Goal: Find contact information: Find contact information

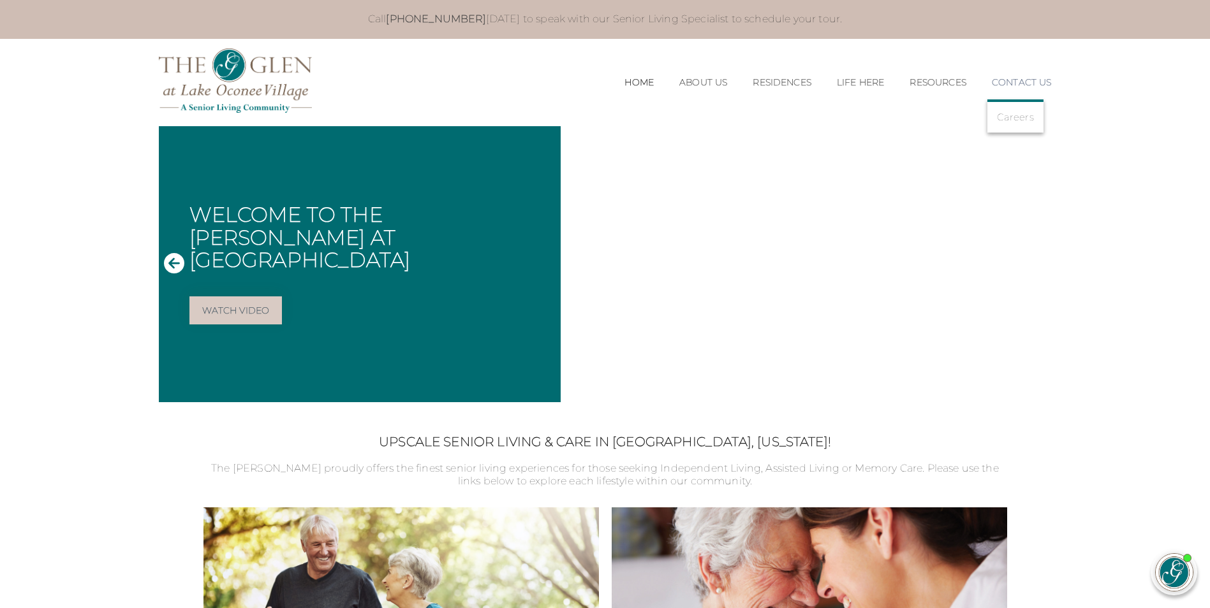
click at [1008, 80] on link "Contact Us" at bounding box center [1022, 82] width 60 height 11
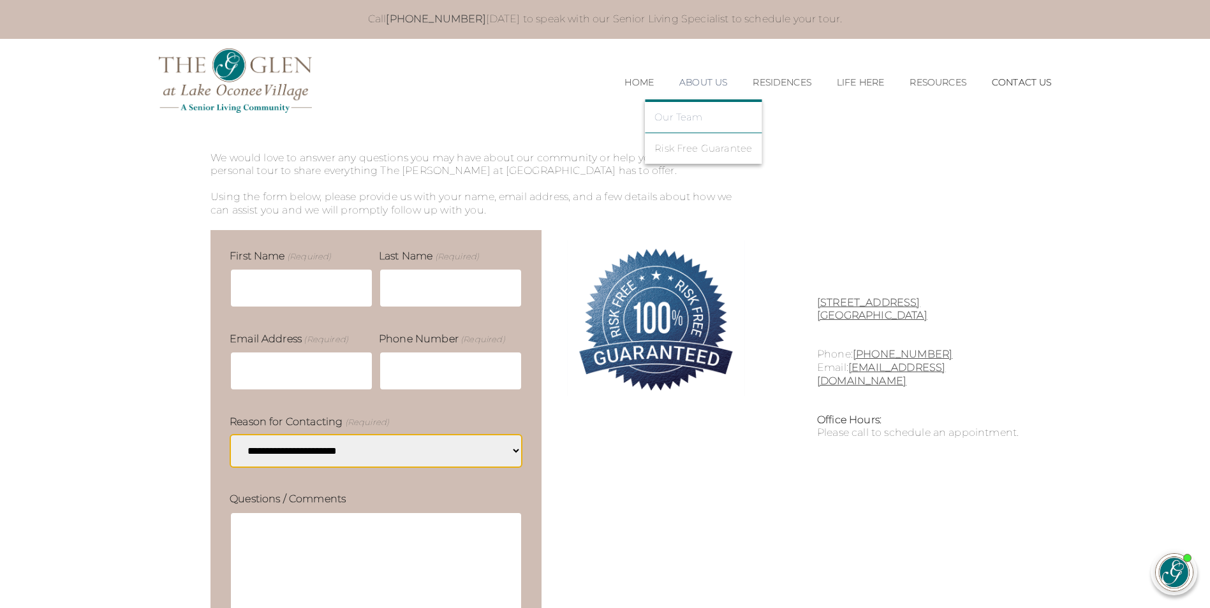
click at [690, 118] on link "Our Team" at bounding box center [703, 117] width 98 height 11
click at [678, 119] on link "Our Team" at bounding box center [703, 117] width 98 height 11
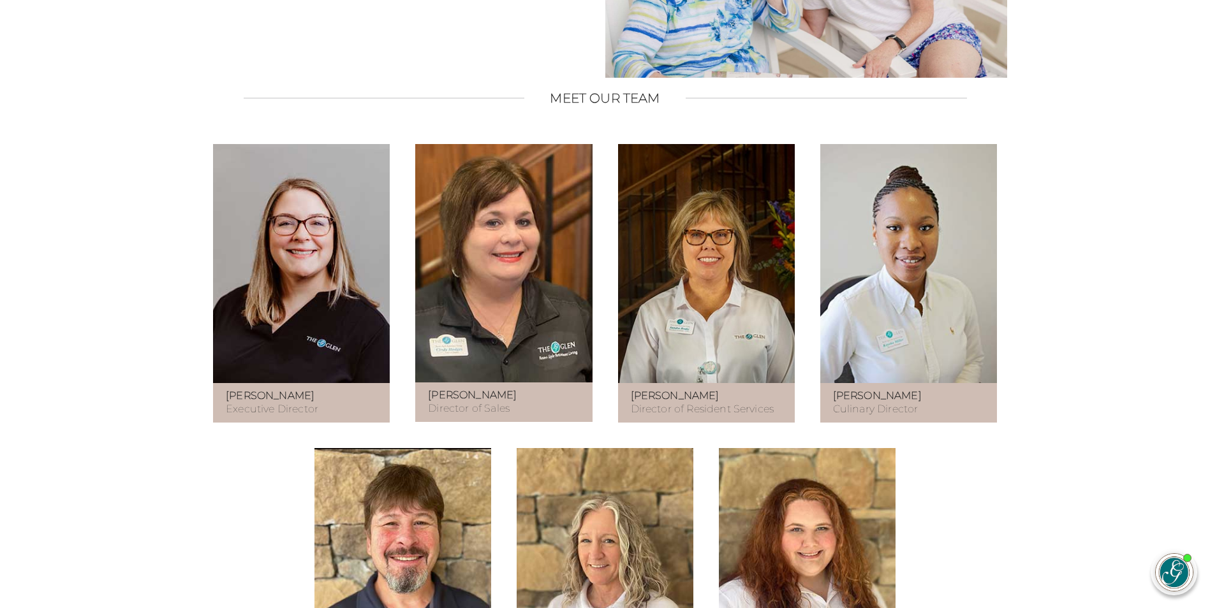
scroll to position [638, 0]
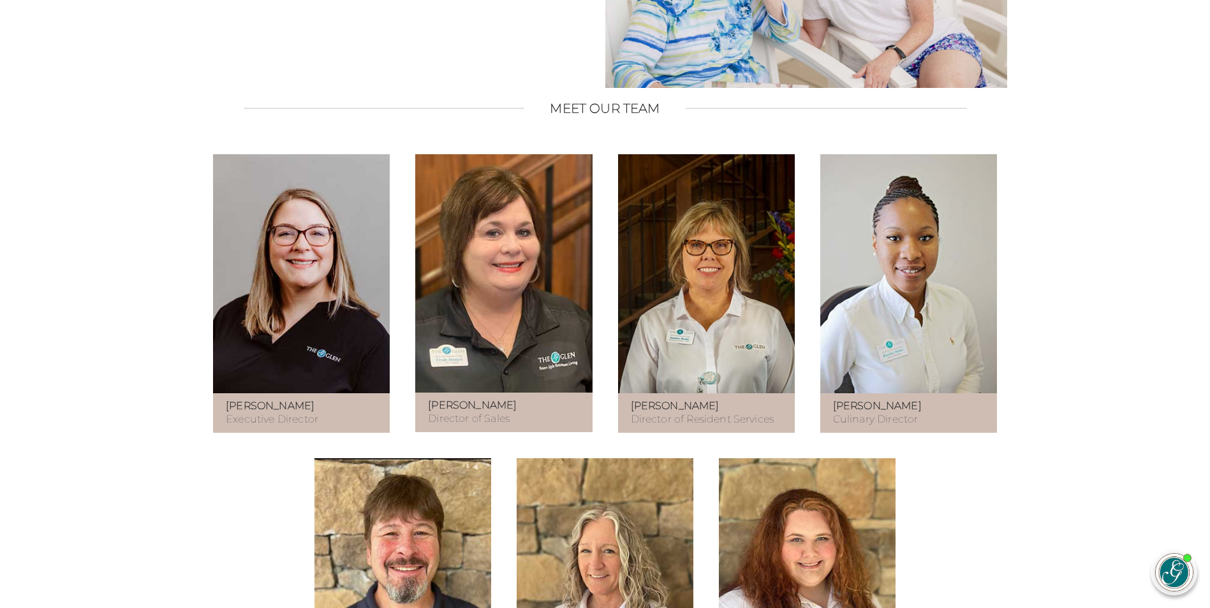
click at [336, 310] on figure at bounding box center [301, 273] width 177 height 239
click at [305, 388] on figure at bounding box center [301, 273] width 177 height 239
click at [289, 425] on p "Sidney Alexander Executive Director" at bounding box center [301, 413] width 151 height 27
click at [288, 425] on p "Sidney Alexander Executive Director" at bounding box center [301, 413] width 151 height 27
drag, startPoint x: 288, startPoint y: 425, endPoint x: 307, endPoint y: 312, distance: 114.4
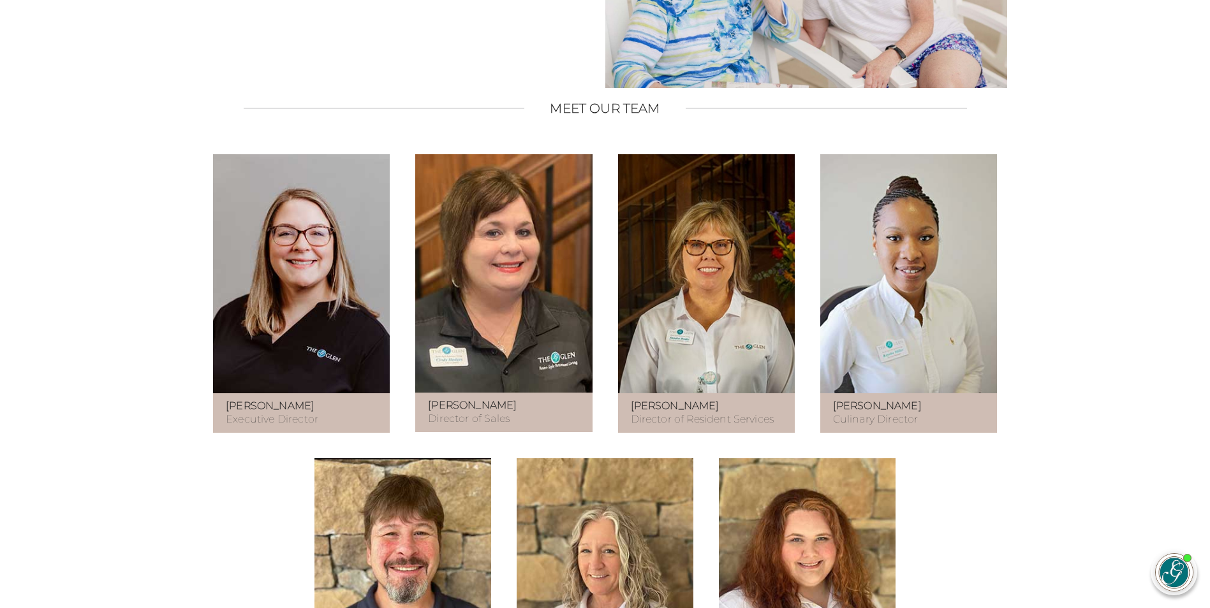
click at [307, 312] on figure at bounding box center [301, 273] width 177 height 239
click at [316, 286] on figure at bounding box center [301, 273] width 177 height 239
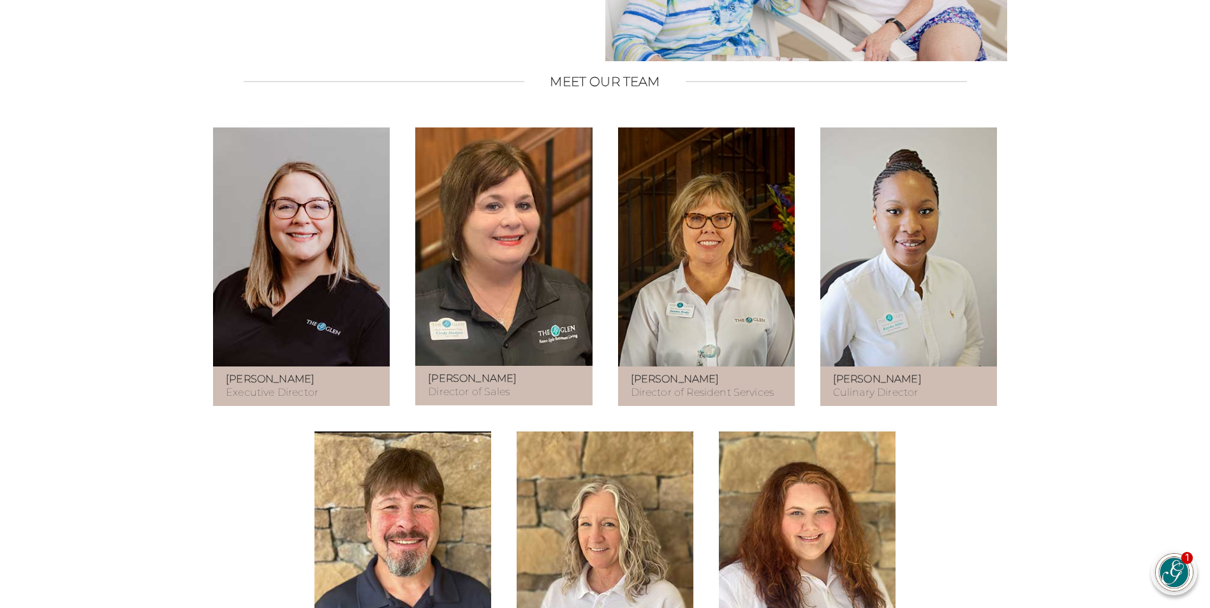
scroll to position [661, 0]
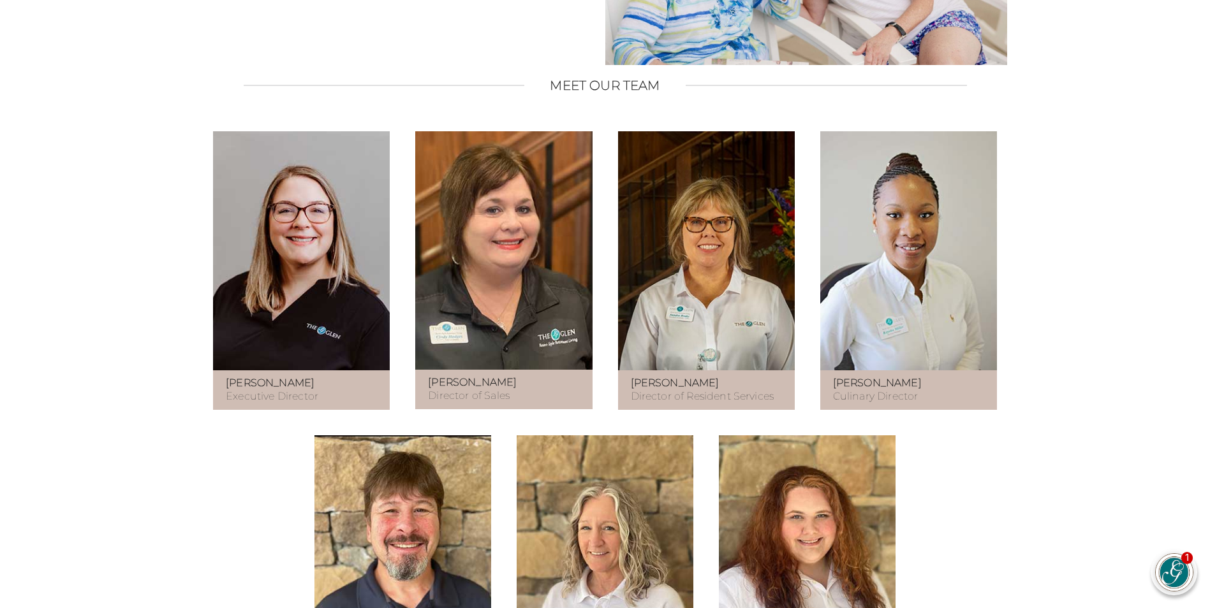
click at [566, 66] on div "Meet Our Caring and Experienced Team When you choose The Glen at Lake Oconee Vi…" at bounding box center [605, 431] width 893 height 1295
click at [1034, 490] on div "Meet Our Caring and Experienced Team When you choose The Glen at Lake Oconee Vi…" at bounding box center [605, 431] width 893 height 1295
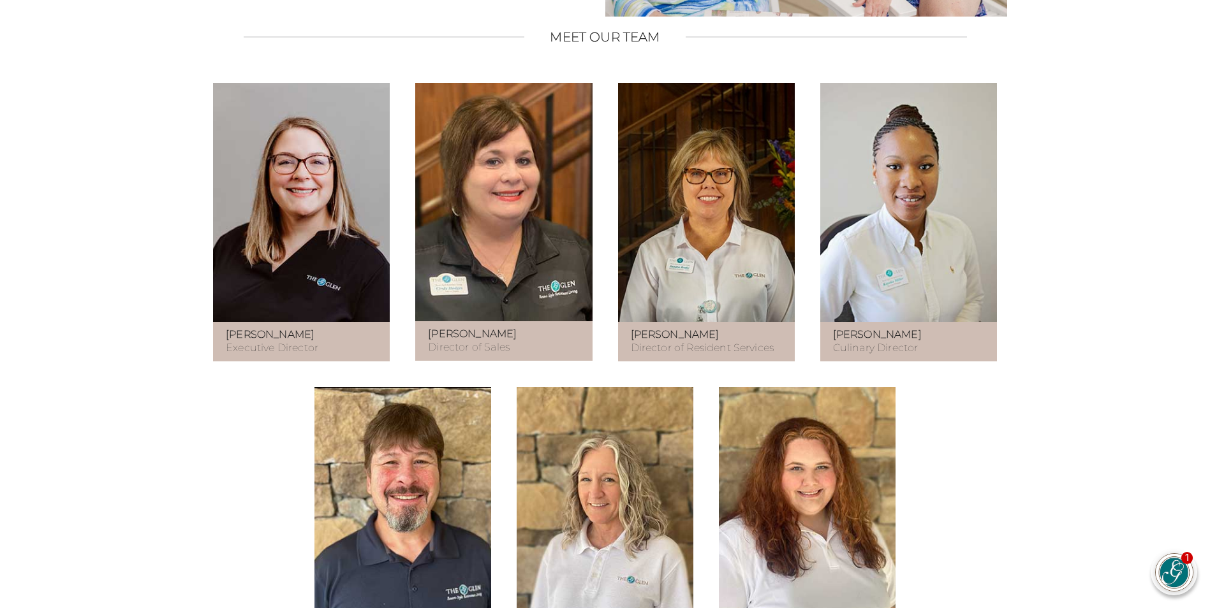
scroll to position [979, 0]
